Goal: Information Seeking & Learning: Learn about a topic

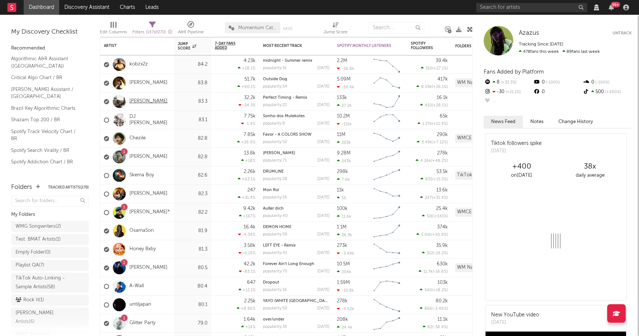
click at [148, 99] on link "[PERSON_NAME]" at bounding box center [148, 101] width 38 height 6
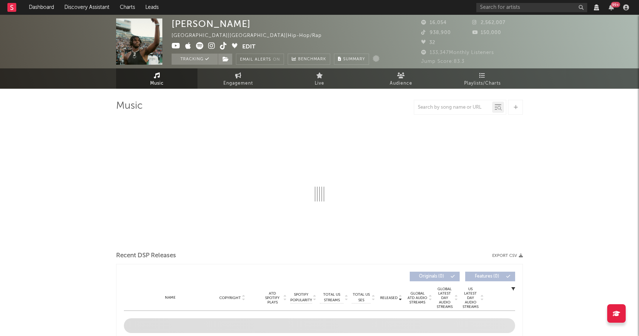
select select "View all"
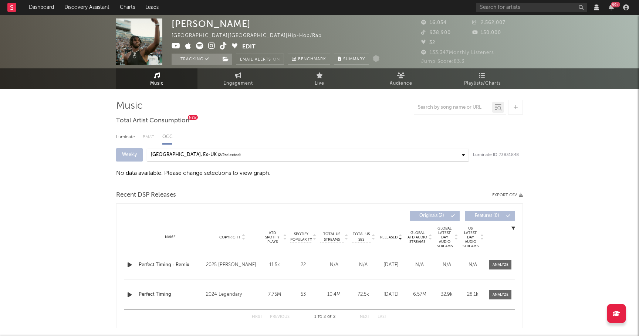
select select "View all"
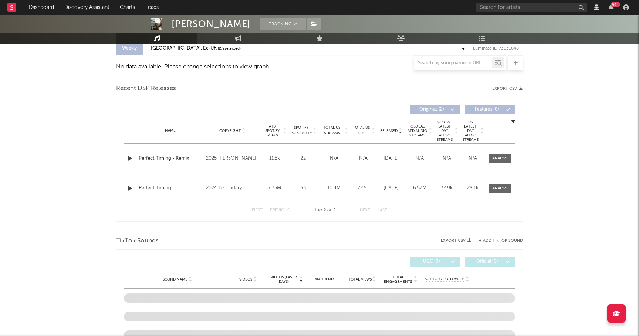
scroll to position [93, 0]
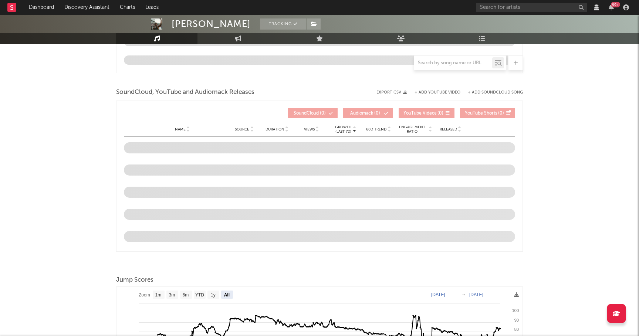
select select "View all"
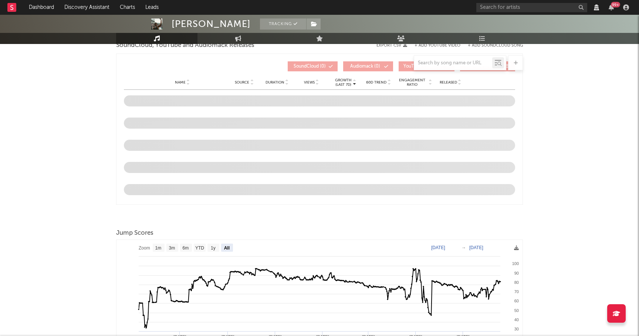
select select "View all"
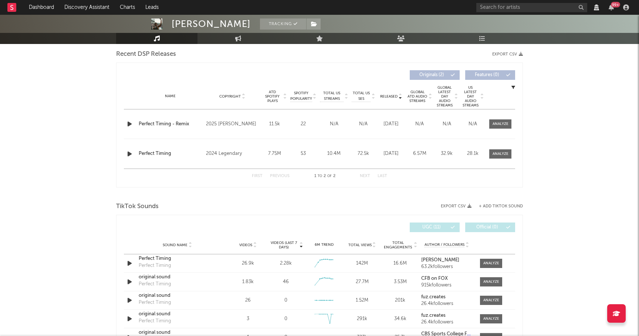
scroll to position [0, 0]
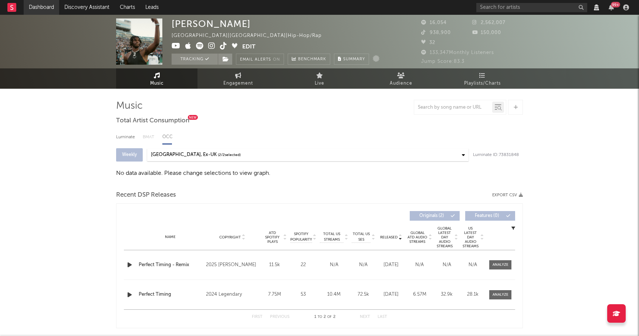
click at [43, 4] on link "Dashboard" at bounding box center [42, 7] width 36 height 15
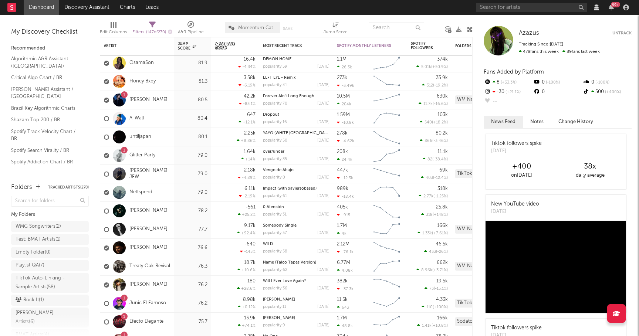
click at [145, 192] on link "Nettspend" at bounding box center [140, 192] width 23 height 6
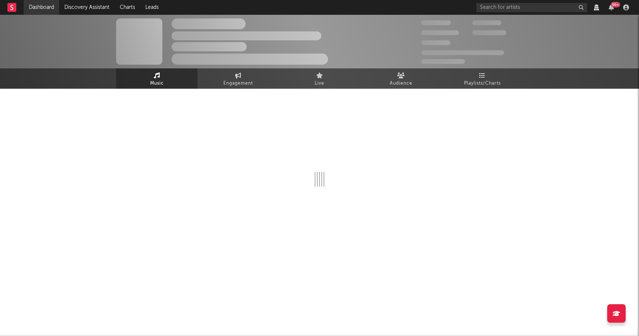
click at [54, 8] on link "Dashboard" at bounding box center [42, 7] width 36 height 15
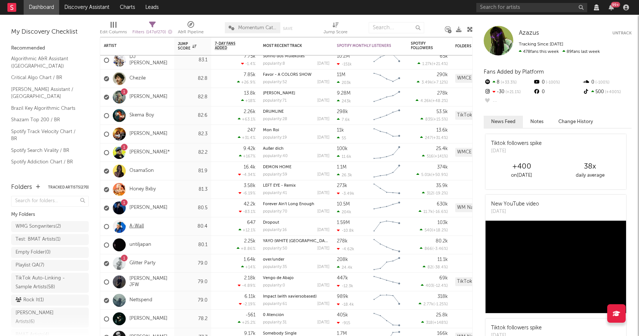
click at [139, 225] on link "A-Wall" at bounding box center [136, 226] width 14 height 6
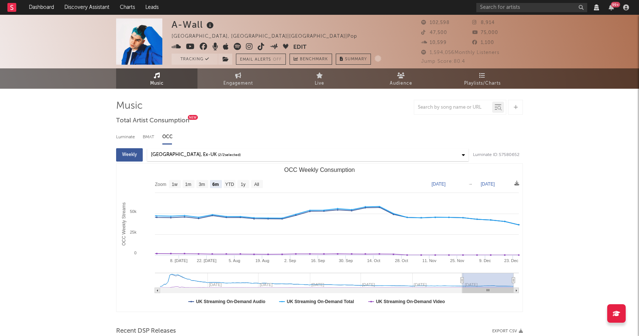
select select "View all"
select select "6m"
click at [50, 6] on link "Dashboard" at bounding box center [42, 7] width 36 height 15
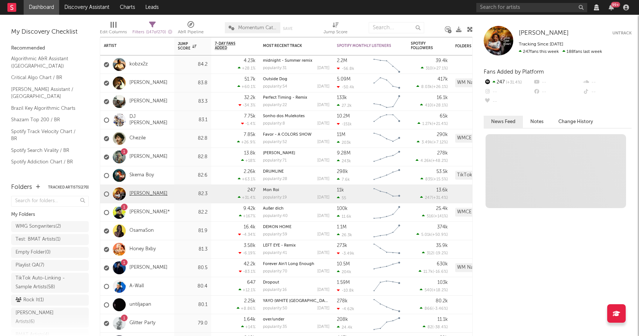
click at [145, 192] on link "Manamba Kante" at bounding box center [148, 194] width 38 height 6
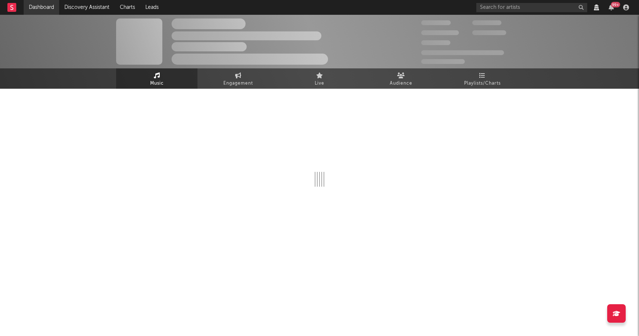
select select "View all"
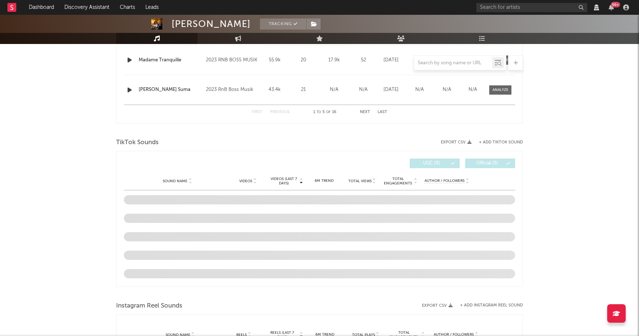
scroll to position [289, 0]
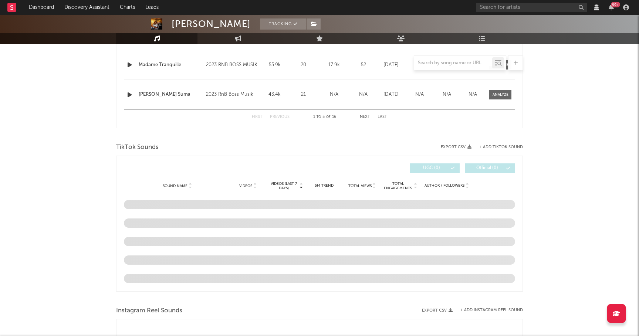
select select "View all"
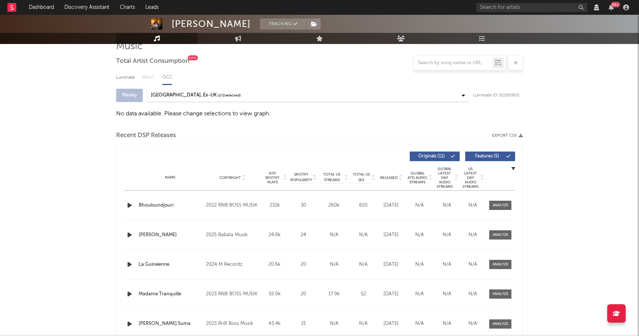
scroll to position [0, 0]
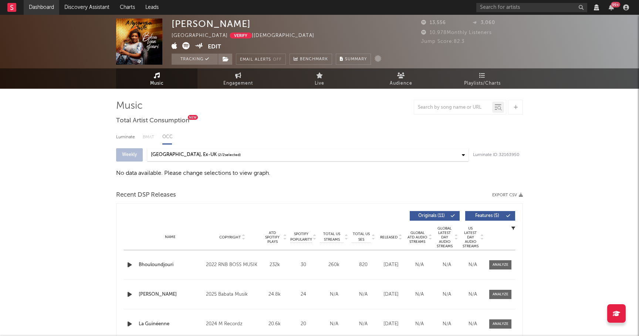
click at [51, 8] on link "Dashboard" at bounding box center [42, 7] width 36 height 15
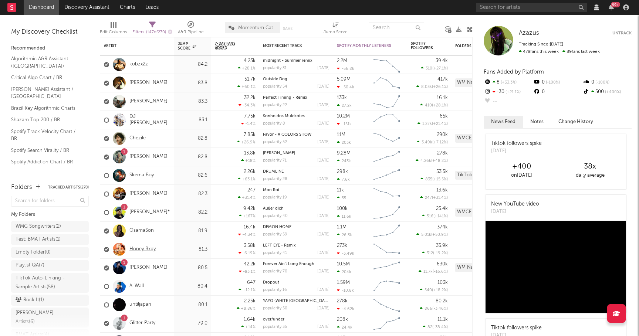
click at [140, 247] on link "Honey Bxby" at bounding box center [142, 249] width 26 height 6
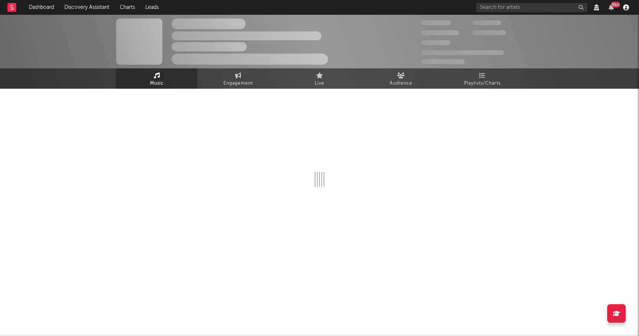
click at [627, 10] on icon "button" at bounding box center [626, 7] width 6 height 6
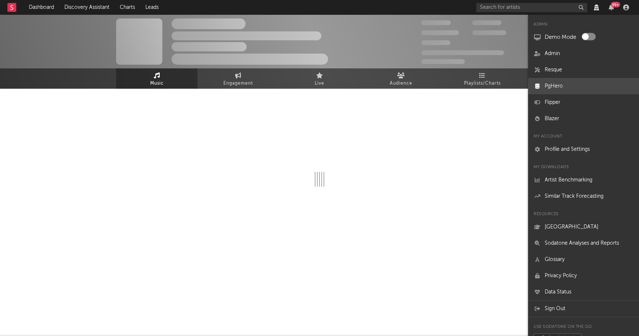
click at [551, 91] on link "PgHero" at bounding box center [583, 86] width 111 height 16
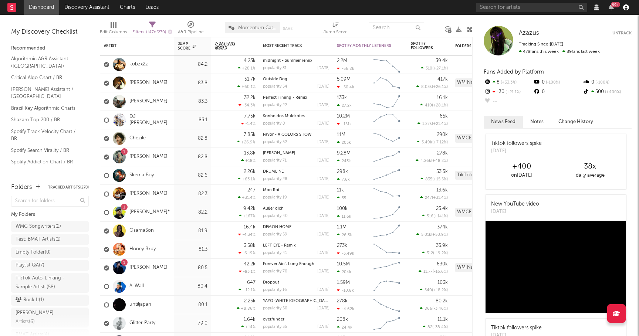
click at [625, 7] on icon "button" at bounding box center [626, 7] width 6 height 6
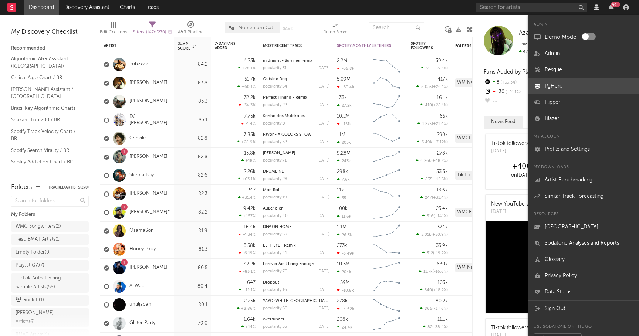
click at [557, 84] on link "PgHero" at bounding box center [583, 86] width 111 height 16
click at [141, 63] on link "kobzx2z" at bounding box center [138, 64] width 18 height 6
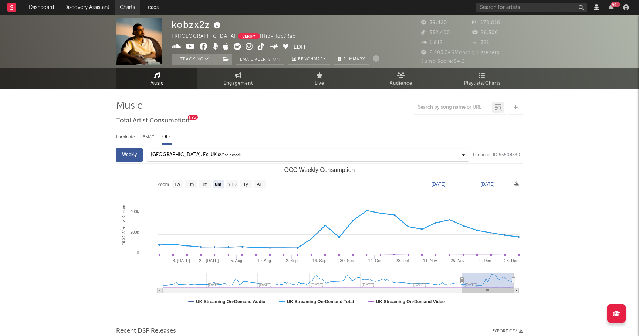
select select "View all"
select select "6m"
select select "View all"
select select "6m"
click at [43, 6] on link "Dashboard" at bounding box center [42, 7] width 36 height 15
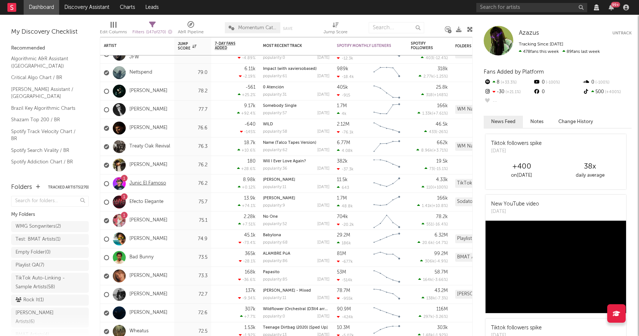
click at [143, 180] on link "Junic El Famoso" at bounding box center [147, 183] width 37 height 6
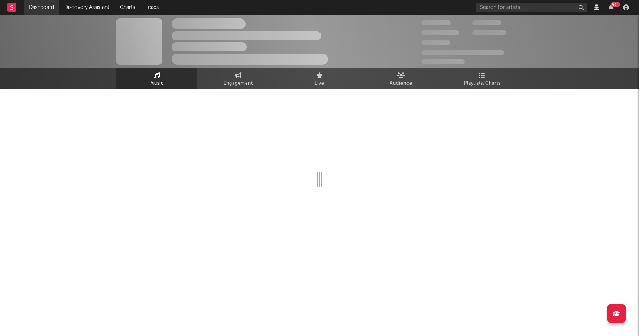
click at [36, 9] on link "Dashboard" at bounding box center [42, 7] width 36 height 15
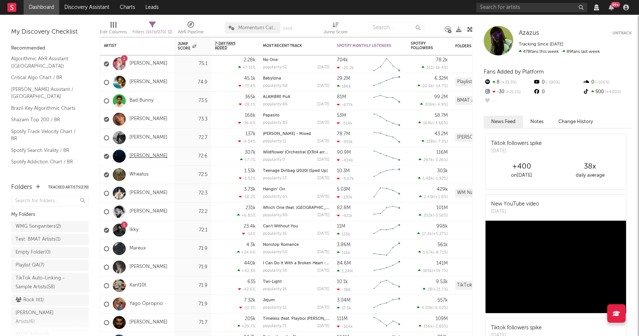
click at [145, 155] on link "[PERSON_NAME]" at bounding box center [148, 156] width 38 height 6
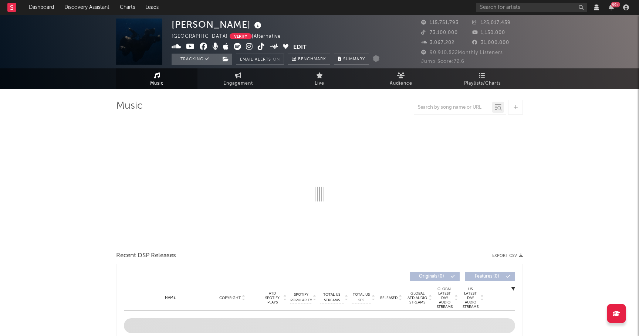
select select "6m"
select select "View all"
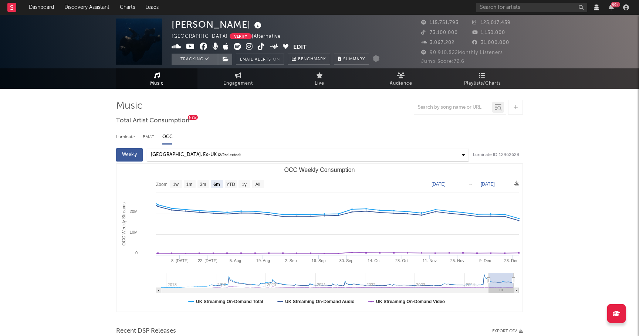
select select "View all"
select select "6m"
click at [126, 138] on div "Luminate" at bounding box center [125, 137] width 19 height 13
select select "6m"
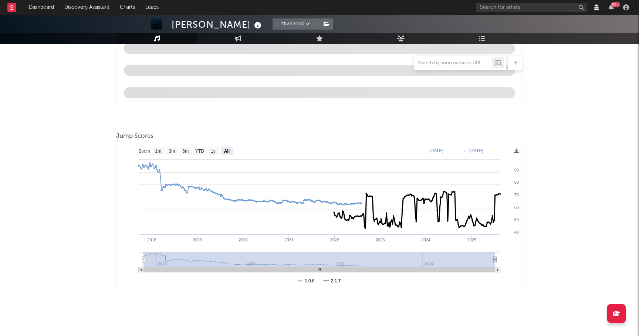
scroll to position [920, 0]
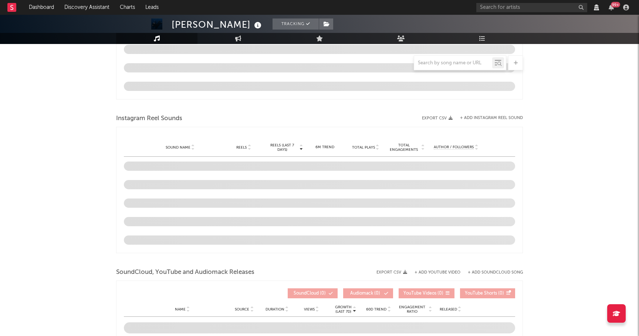
select select "View all"
select select "6m"
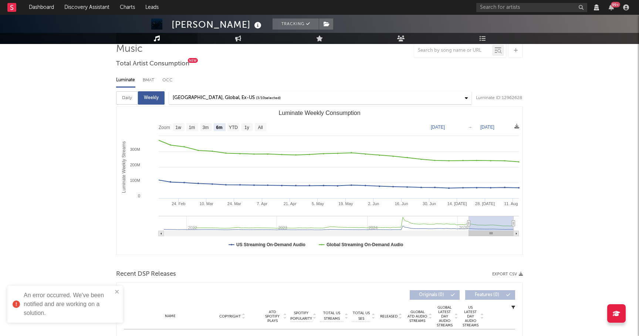
scroll to position [0, 0]
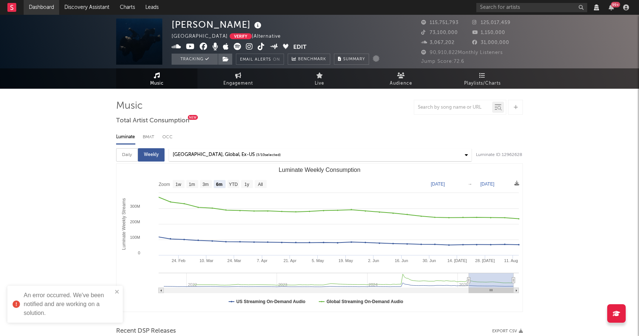
click at [40, 4] on link "Dashboard" at bounding box center [42, 7] width 36 height 15
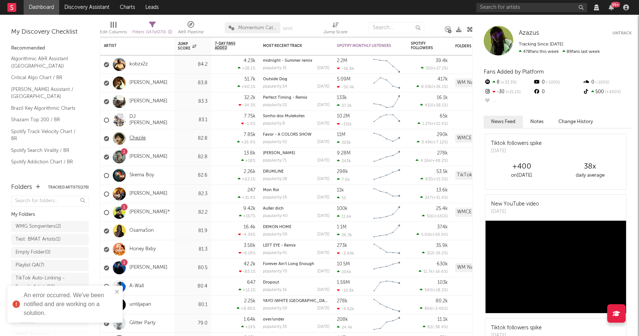
click at [136, 137] on link "Chezile" at bounding box center [137, 138] width 16 height 6
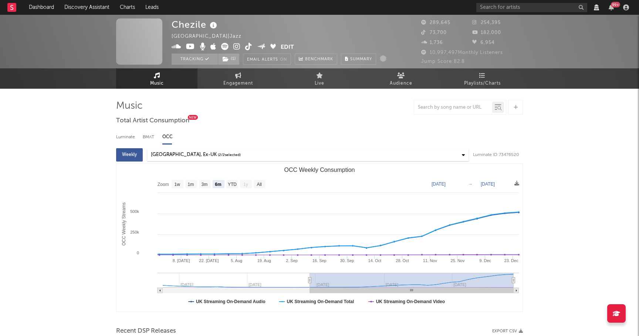
select select "6m"
select select "View all"
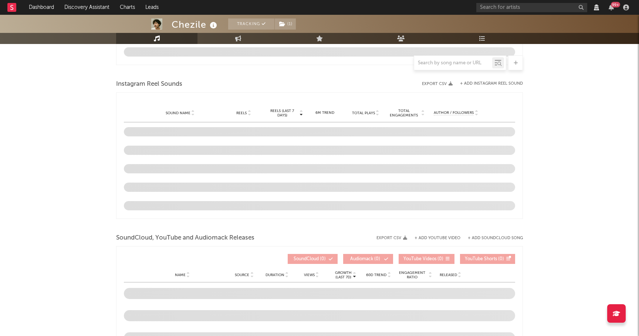
scroll to position [638, 0]
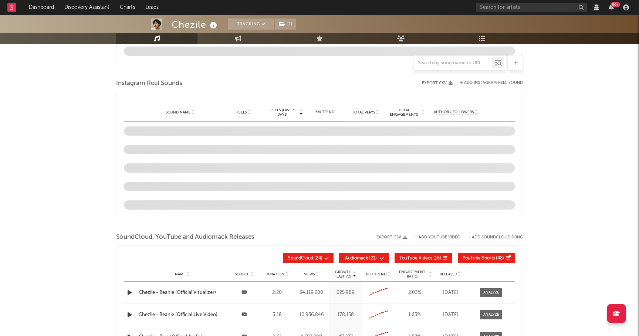
select select "6m"
select select "View all"
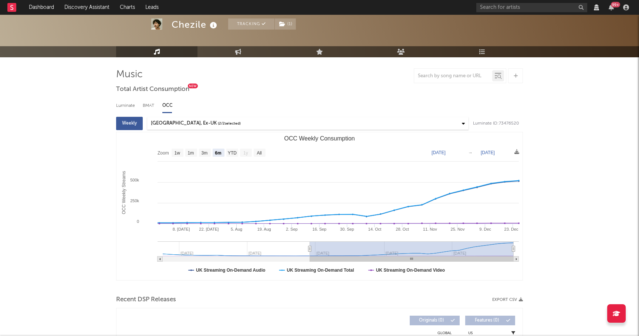
scroll to position [0, 0]
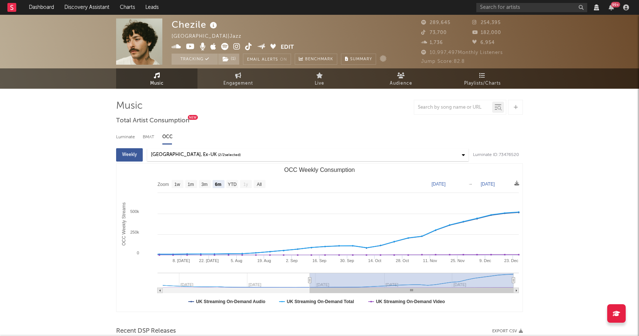
select select "6m"
select select "View all"
select select "6m"
select select "View all"
select select "6m"
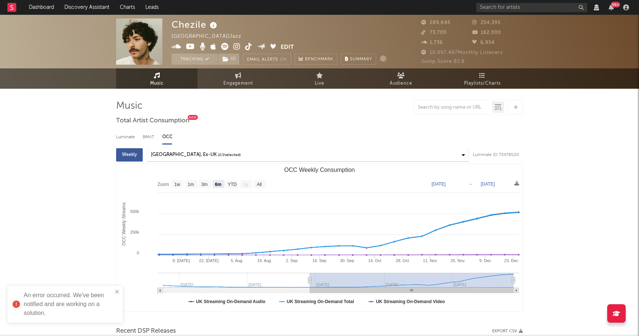
select select "View all"
select select "6m"
select select "View all"
